Goal: Download file/media

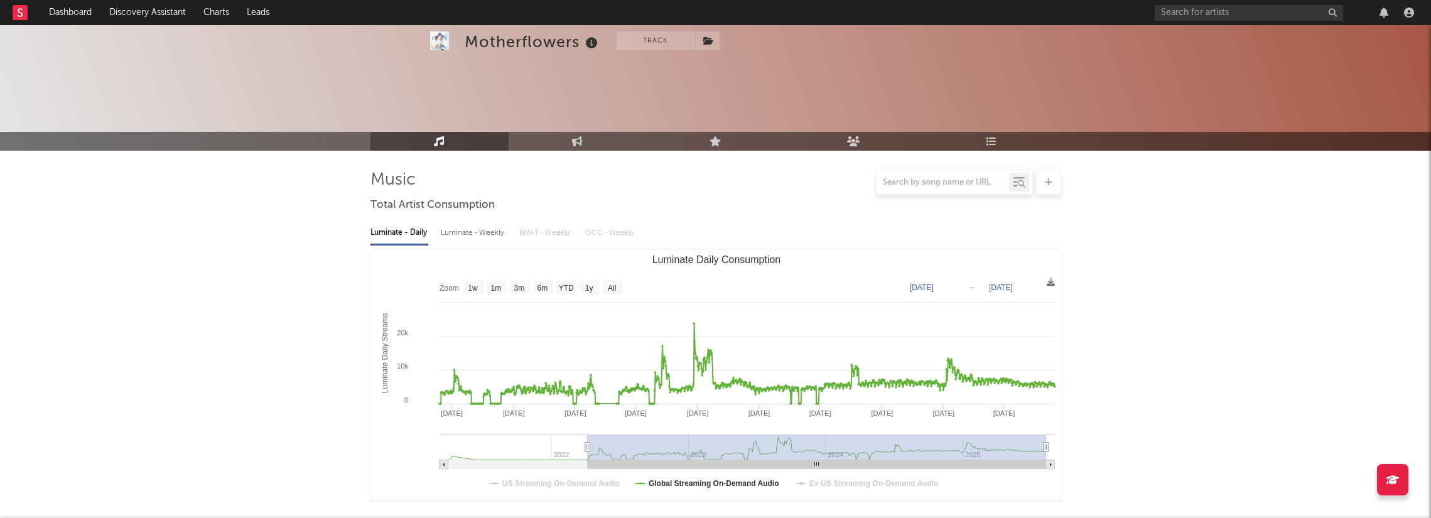
select select "All"
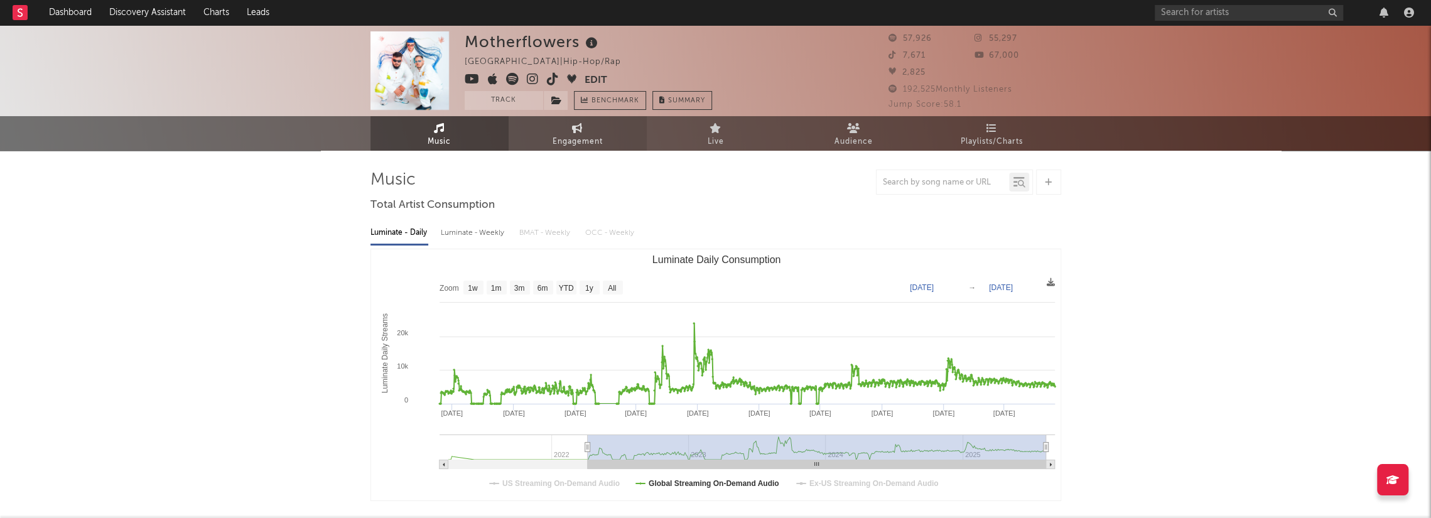
click at [595, 132] on link "Engagement" at bounding box center [578, 133] width 138 height 35
select select "1w"
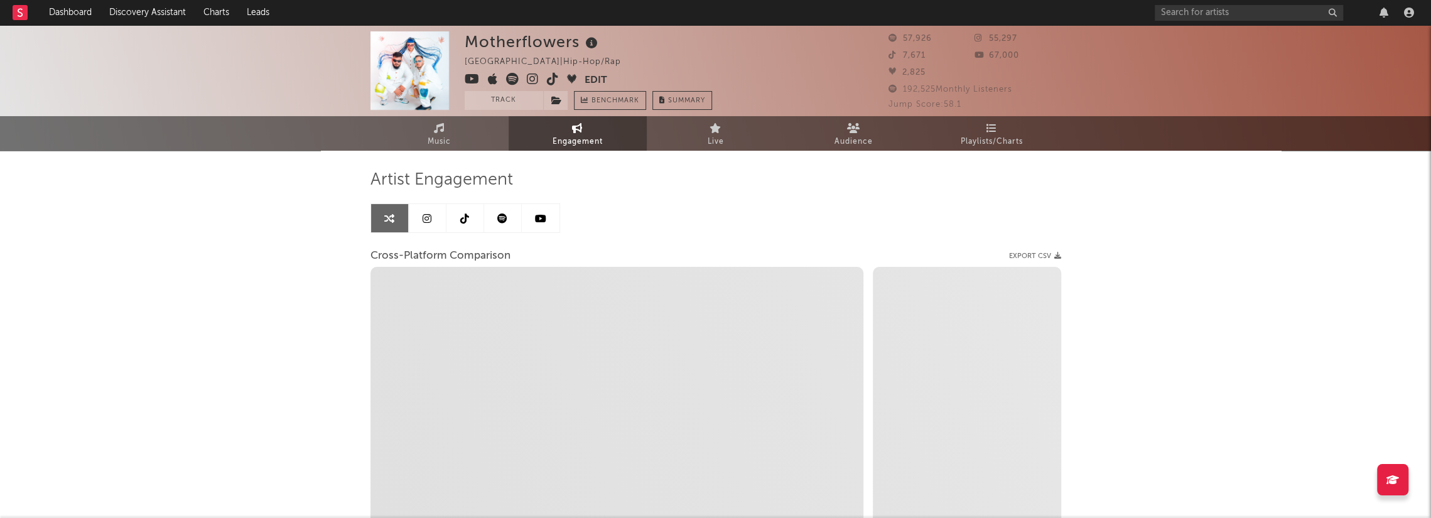
click at [531, 222] on link at bounding box center [541, 218] width 38 height 28
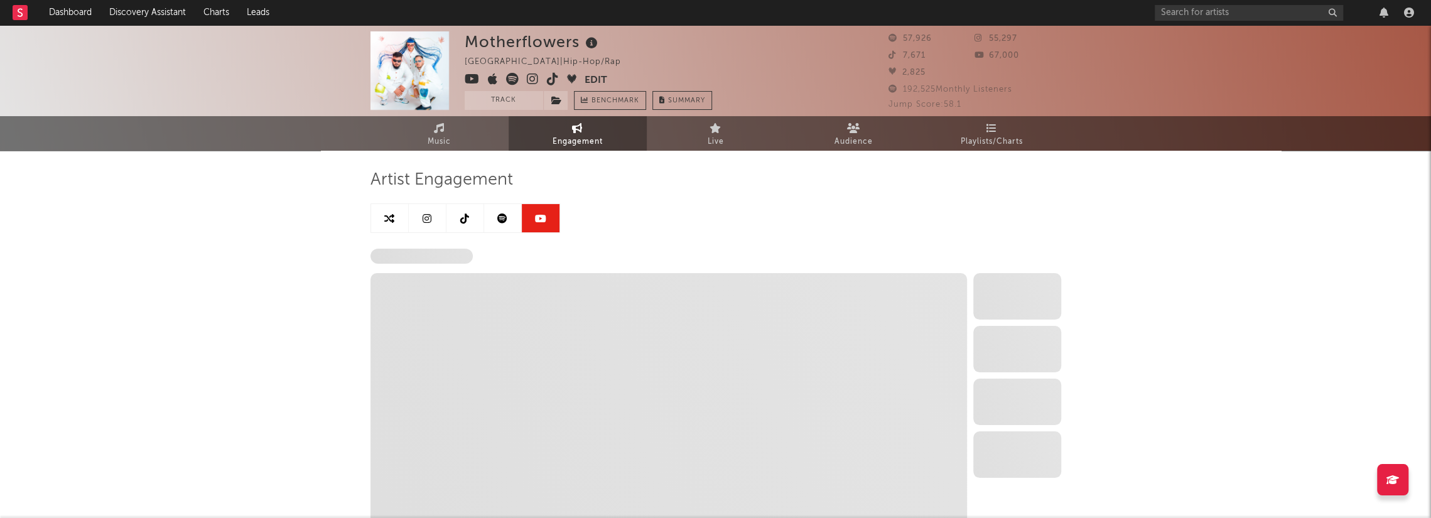
select select "6m"
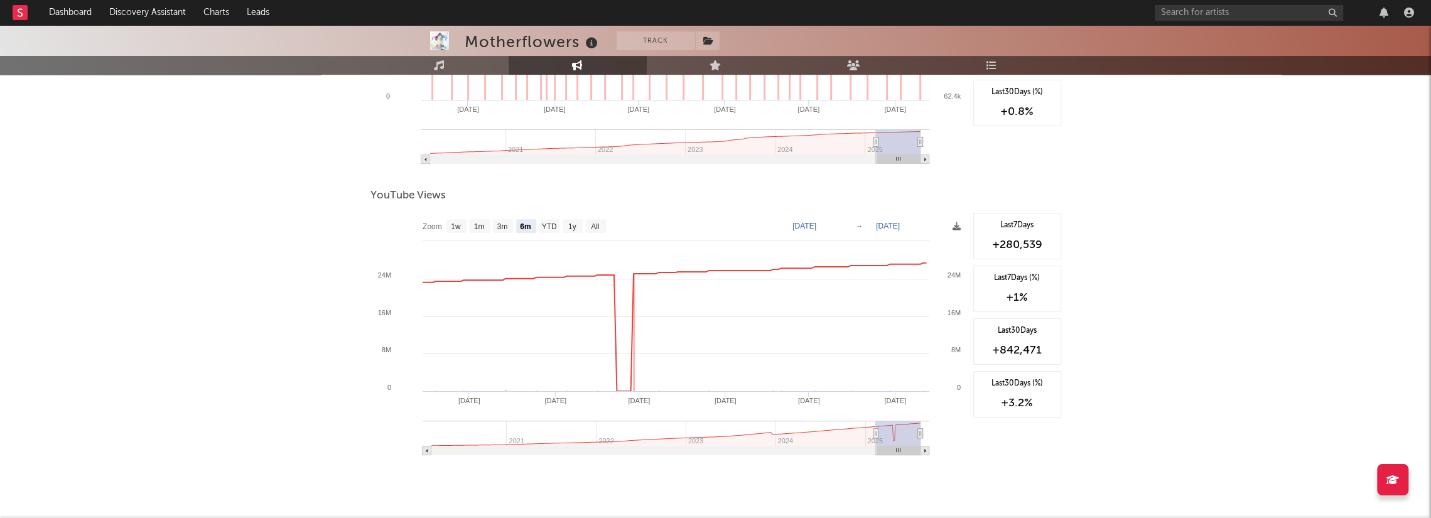
scroll to position [385, 0]
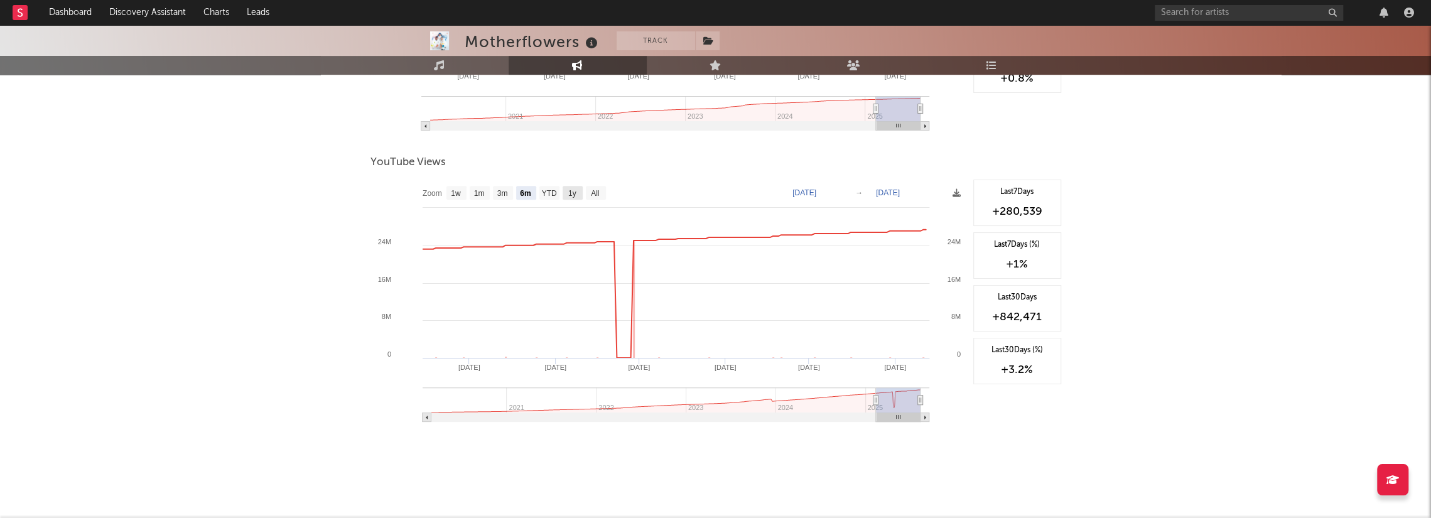
click at [566, 195] on rect at bounding box center [573, 193] width 20 height 14
select select "1y"
type input "[DATE]"
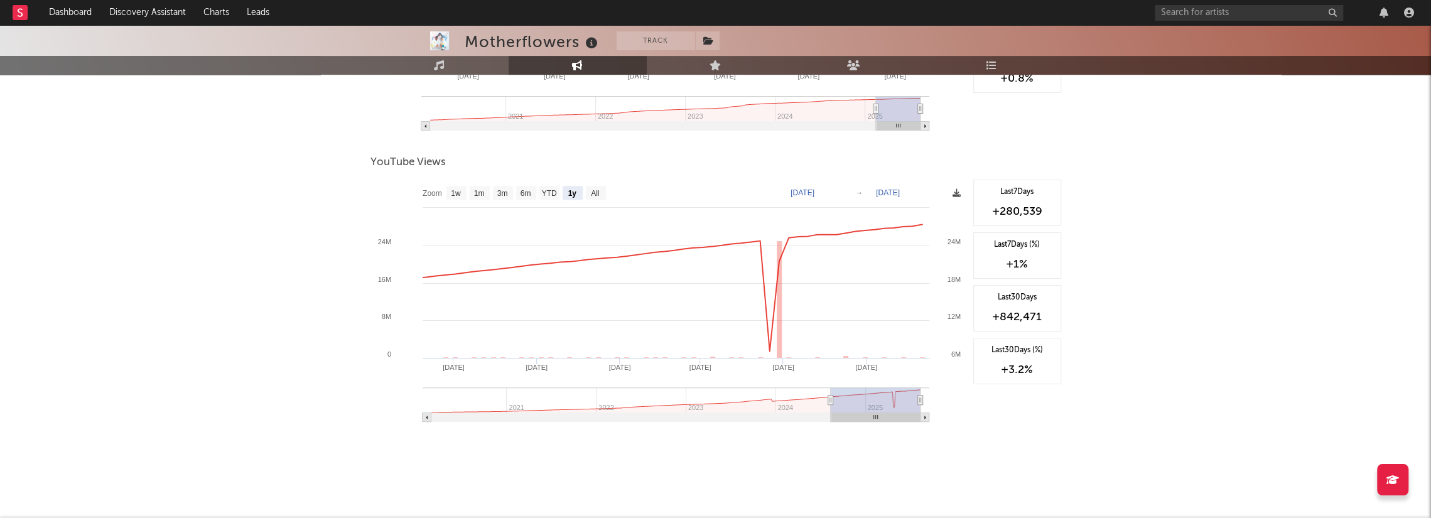
click at [954, 192] on icon at bounding box center [957, 193] width 8 height 8
click at [904, 201] on span "Download as CSV" at bounding box center [895, 205] width 126 height 21
drag, startPoint x: 899, startPoint y: 203, endPoint x: 1153, endPoint y: 111, distance: 270.5
click at [899, 203] on span "Download as CSV" at bounding box center [895, 205] width 126 height 21
